Goal: Information Seeking & Learning: Check status

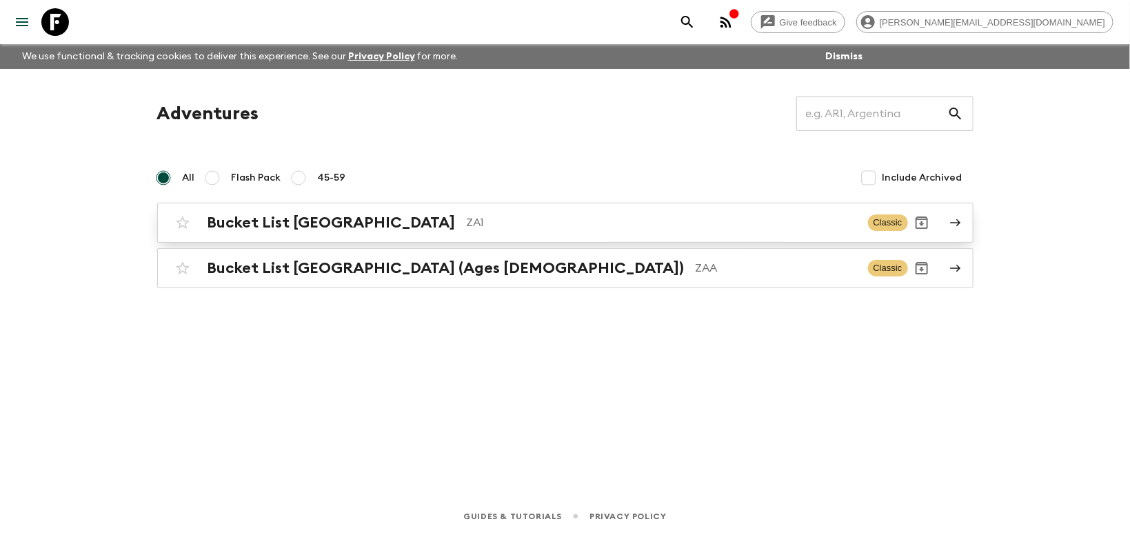
click at [339, 221] on h2 "Bucket List [GEOGRAPHIC_DATA]" at bounding box center [331, 223] width 248 height 18
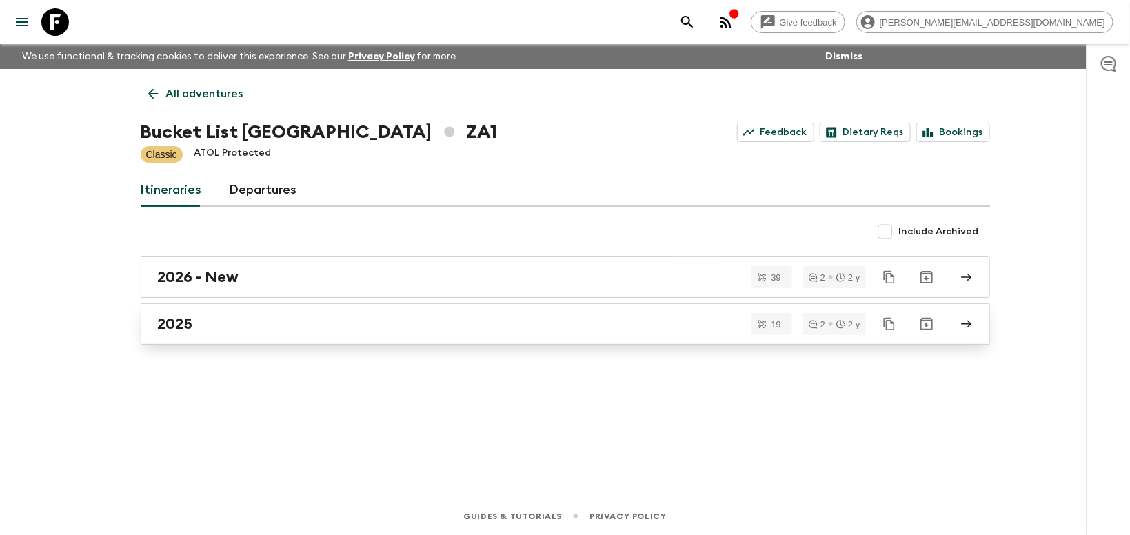
click at [179, 321] on h2 "2025" at bounding box center [175, 324] width 35 height 18
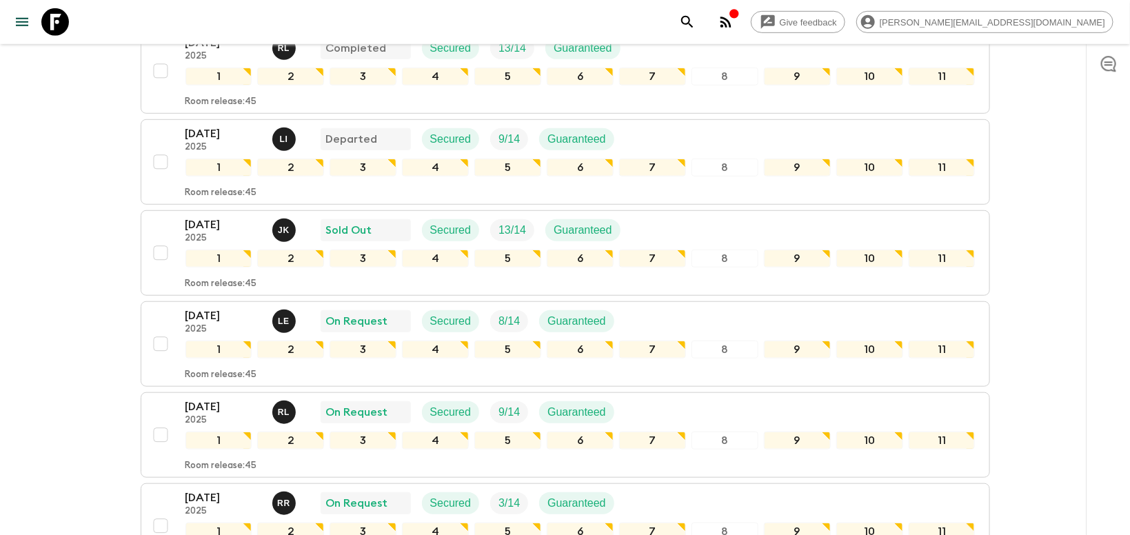
scroll to position [409, 0]
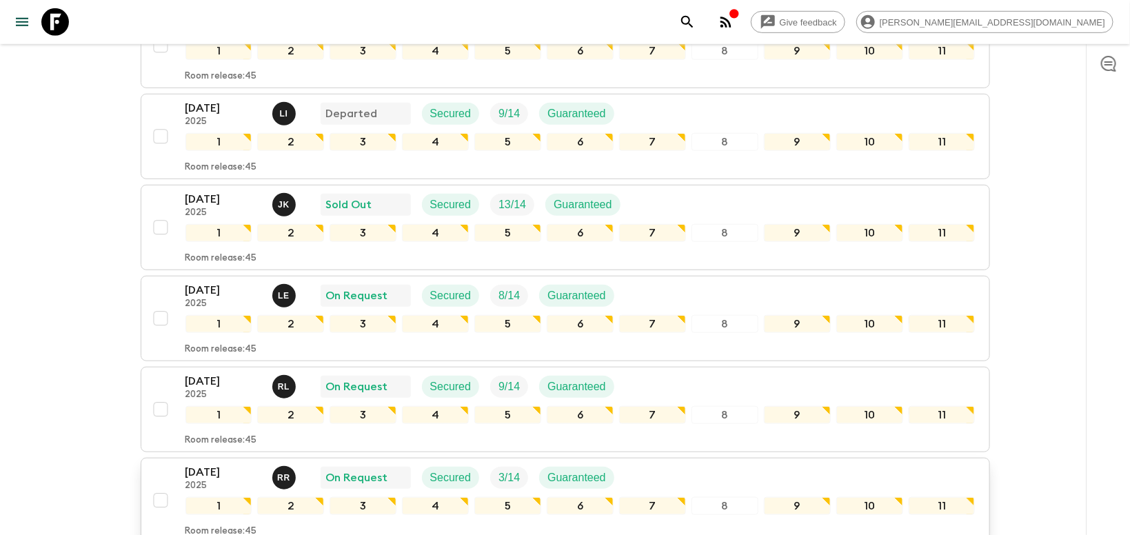
click at [238, 464] on p "[DATE]" at bounding box center [223, 472] width 76 height 17
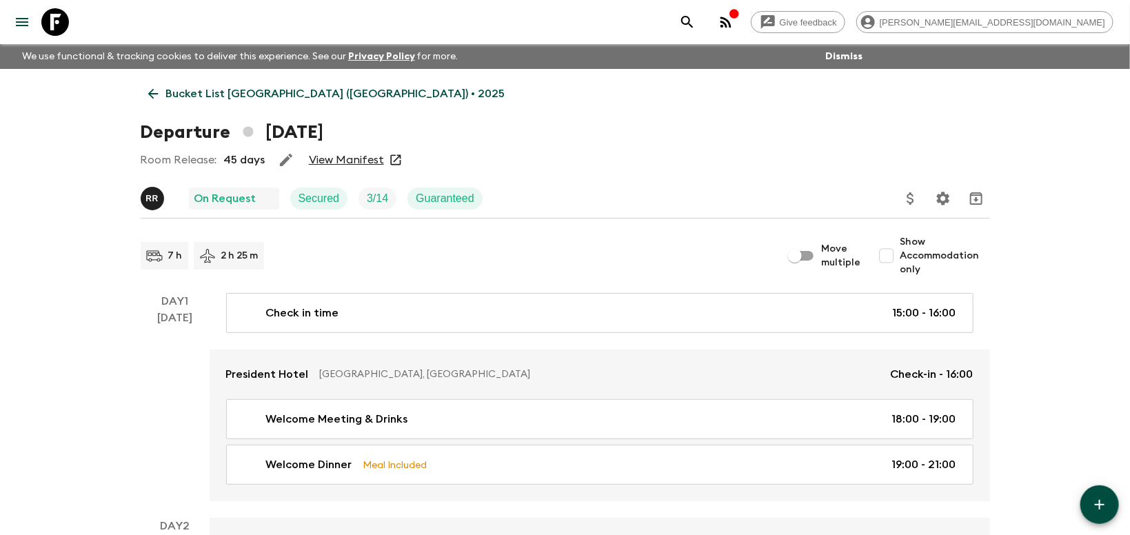
click at [328, 159] on link "View Manifest" at bounding box center [346, 160] width 75 height 14
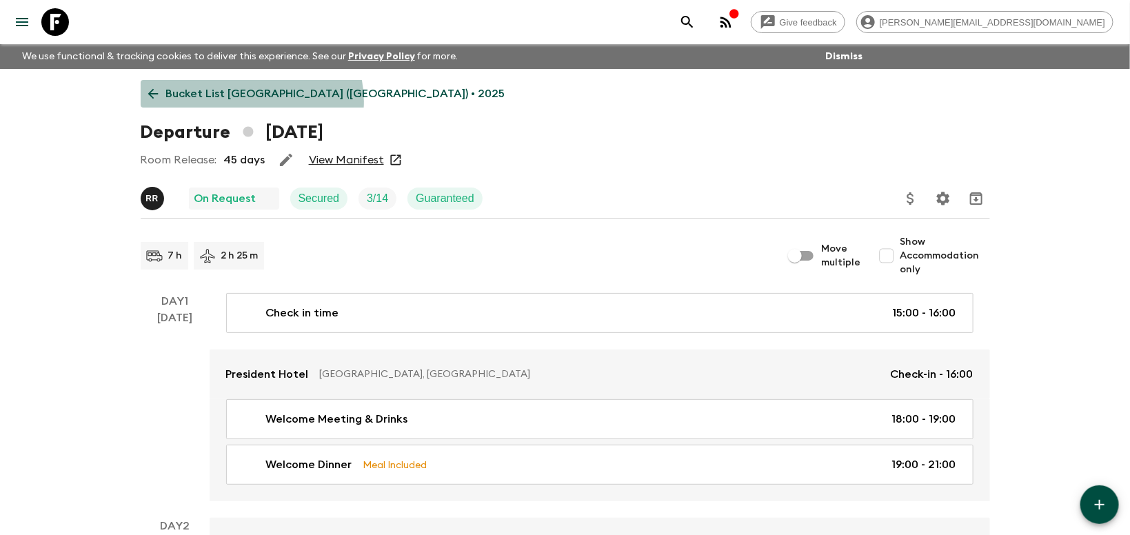
click at [251, 101] on p "Bucket List [GEOGRAPHIC_DATA] ([GEOGRAPHIC_DATA]) • 2025" at bounding box center [335, 93] width 339 height 17
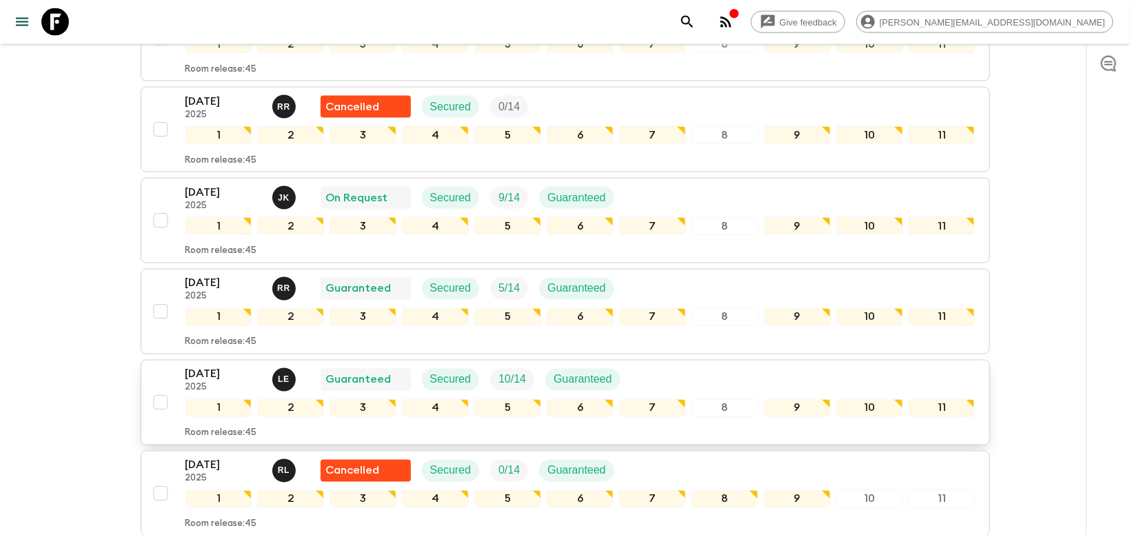
scroll to position [870, 0]
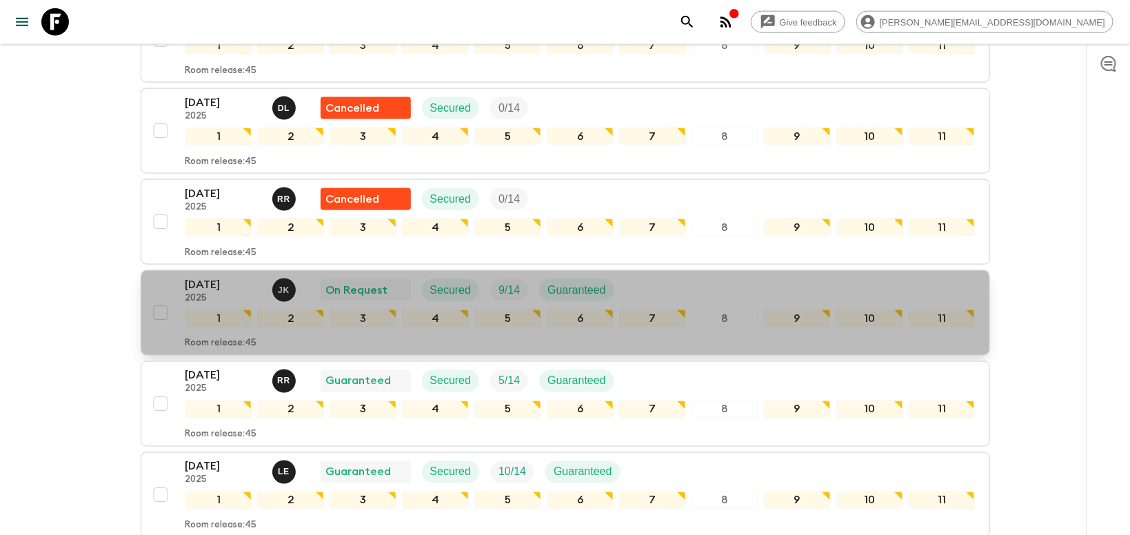
click at [215, 276] on p "[DATE]" at bounding box center [223, 284] width 76 height 17
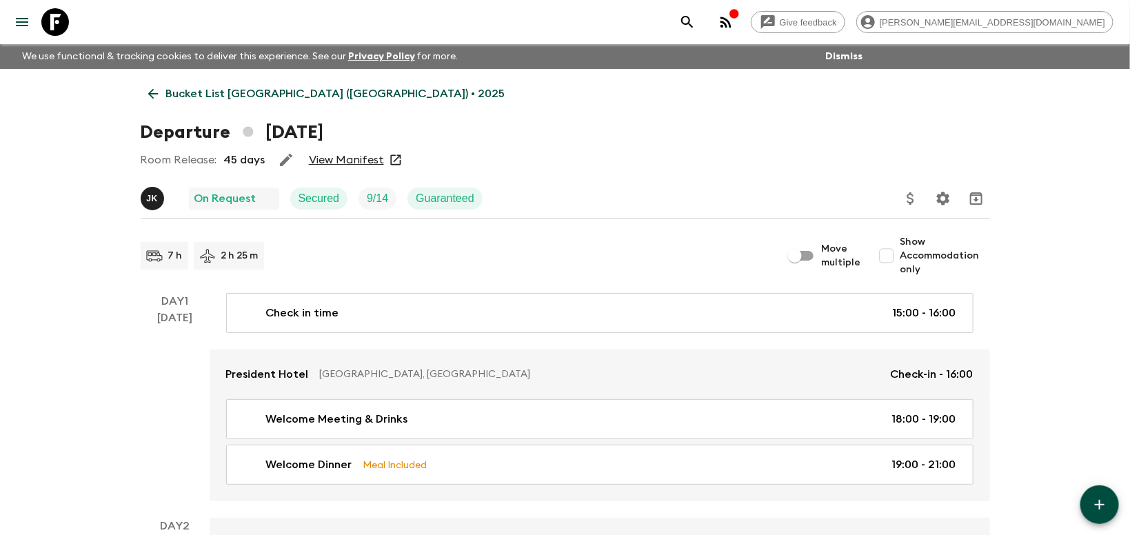
click at [348, 156] on link "View Manifest" at bounding box center [346, 160] width 75 height 14
click at [349, 159] on link "View Manifest" at bounding box center [346, 160] width 75 height 14
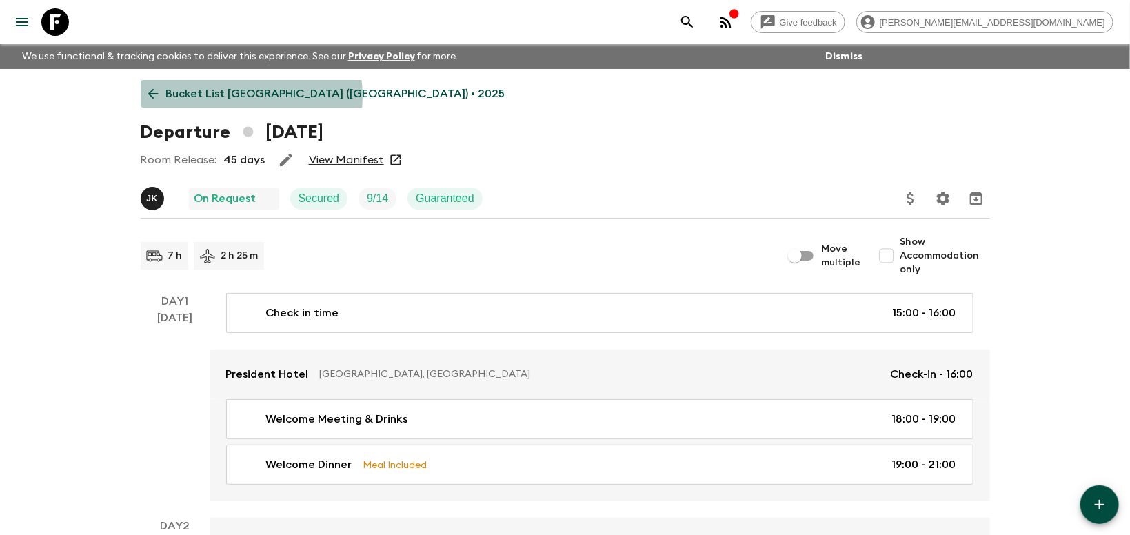
click at [225, 96] on p "Bucket List [GEOGRAPHIC_DATA] ([GEOGRAPHIC_DATA]) • 2025" at bounding box center [335, 93] width 339 height 17
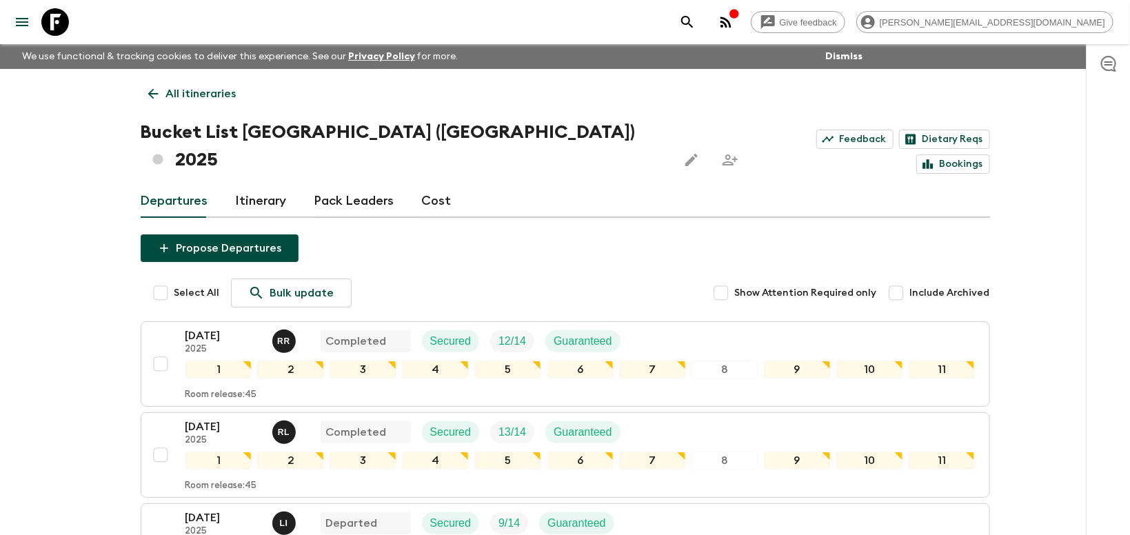
scroll to position [219, 0]
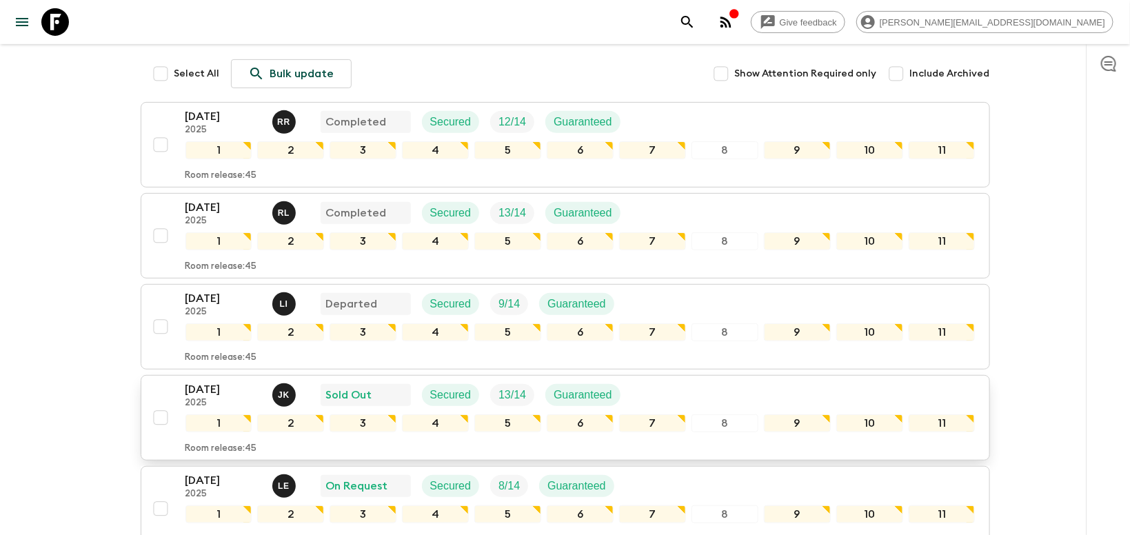
click at [203, 381] on p "[DATE]" at bounding box center [223, 389] width 76 height 17
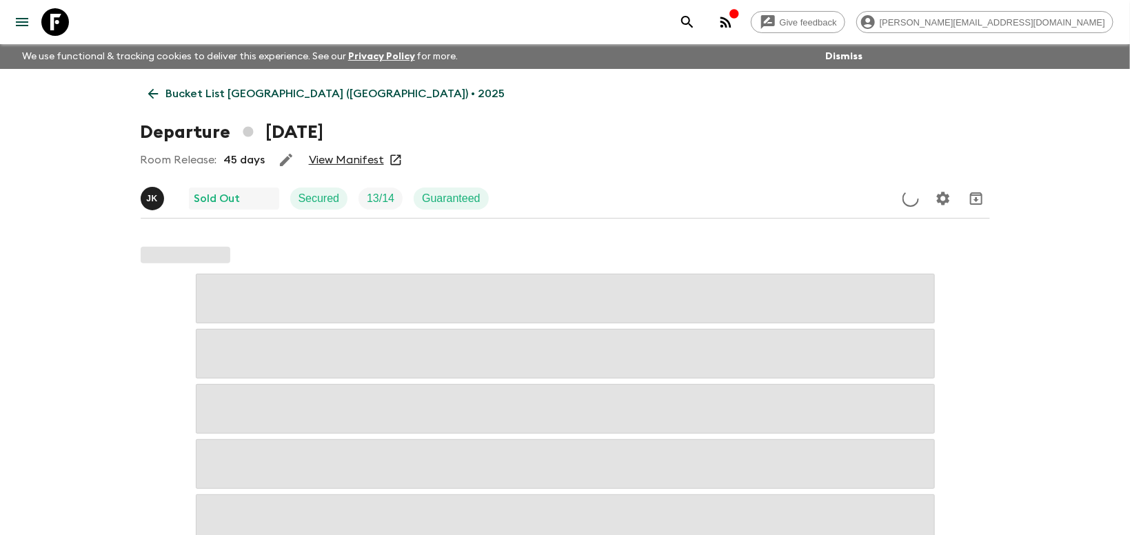
click at [347, 159] on link "View Manifest" at bounding box center [346, 160] width 75 height 14
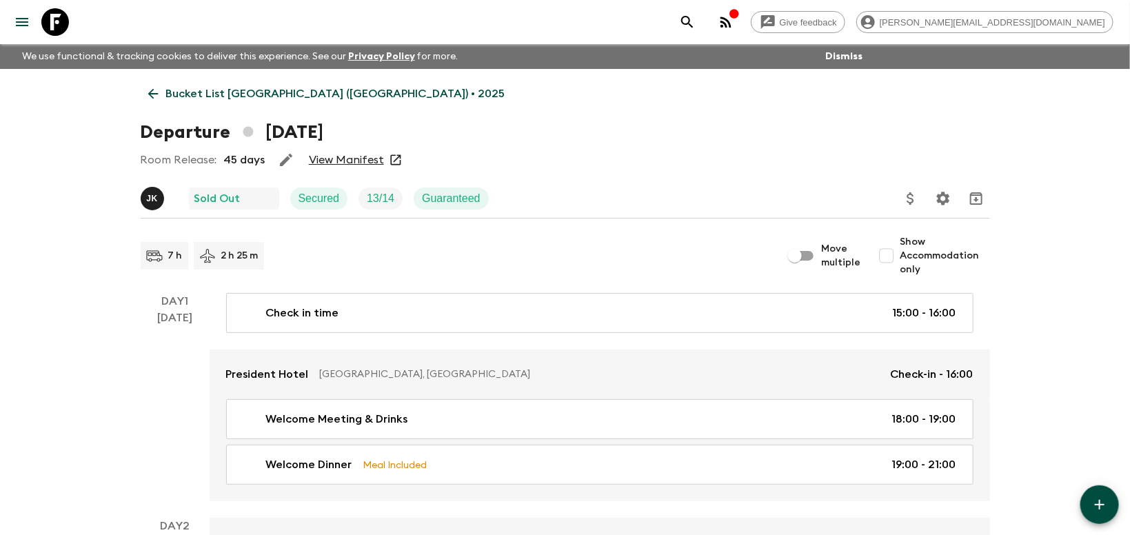
click at [338, 154] on link "View Manifest" at bounding box center [346, 160] width 75 height 14
click at [386, 167] on div "View Manifest" at bounding box center [355, 160] width 96 height 14
click at [373, 158] on link "View Manifest" at bounding box center [346, 160] width 75 height 14
